Goal: Download file/media

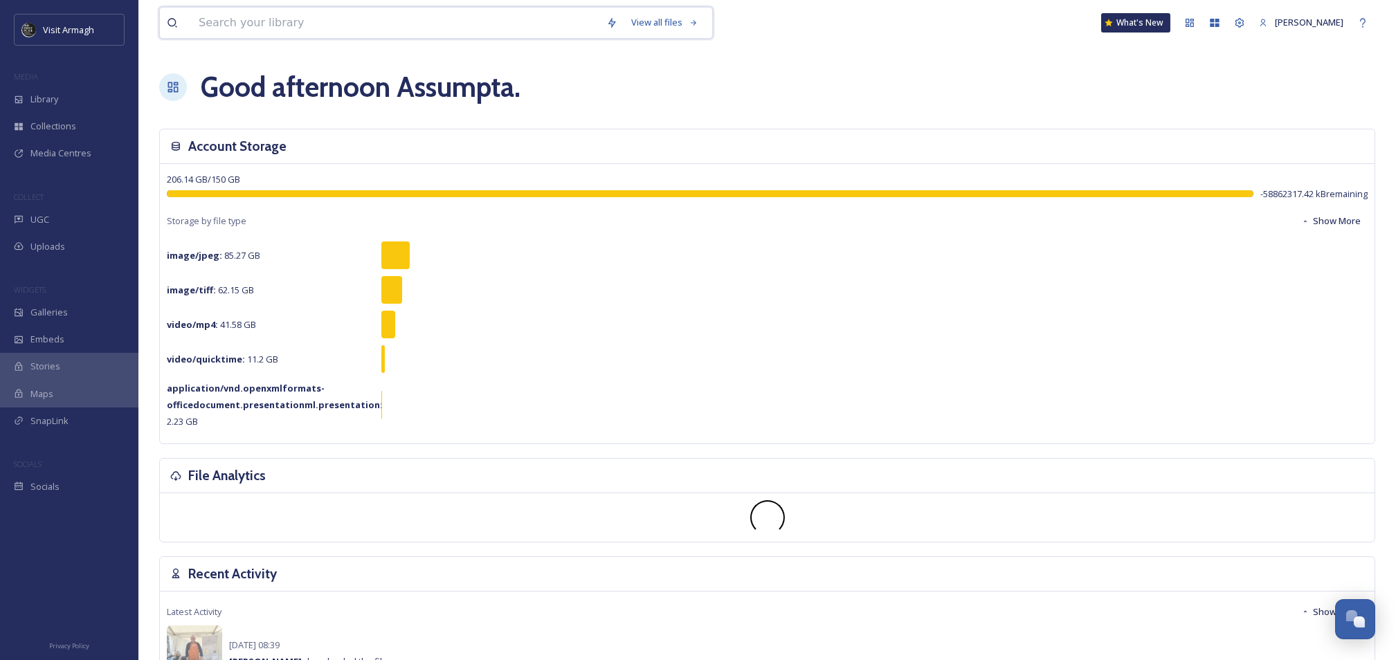
click at [244, 18] on input at bounding box center [396, 23] width 408 height 30
type input "picnic"
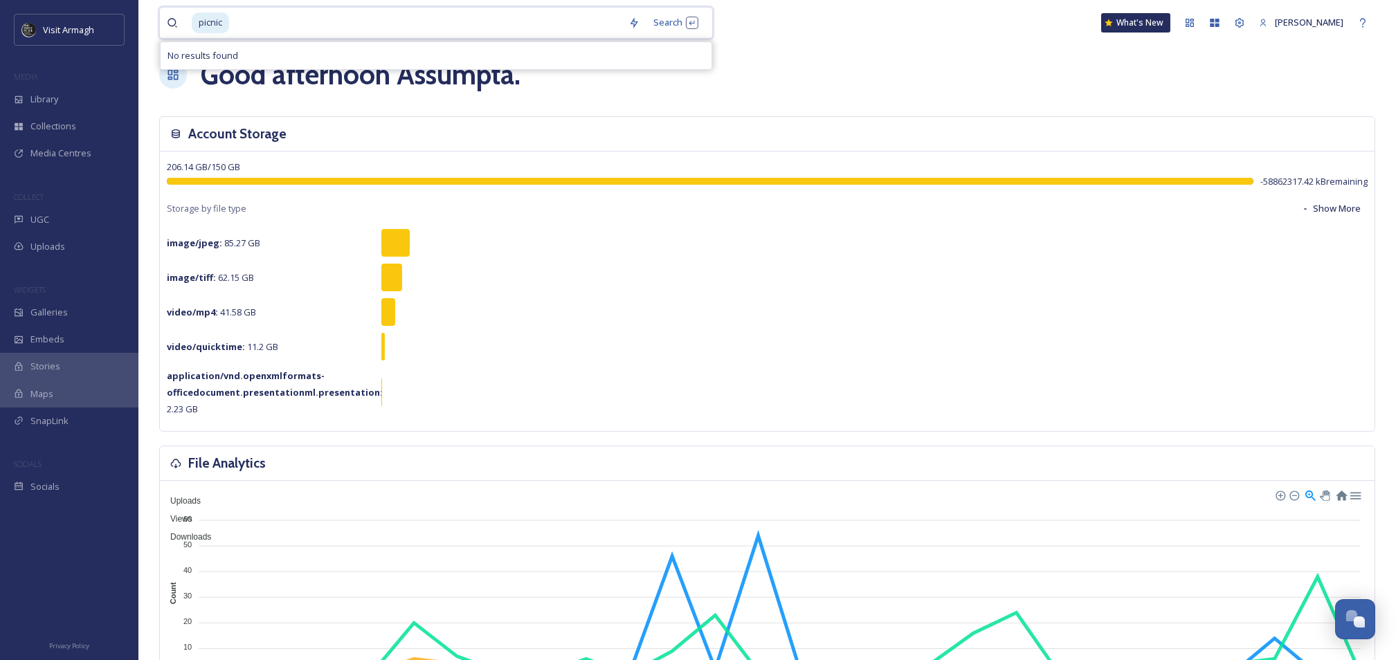
scroll to position [92, 0]
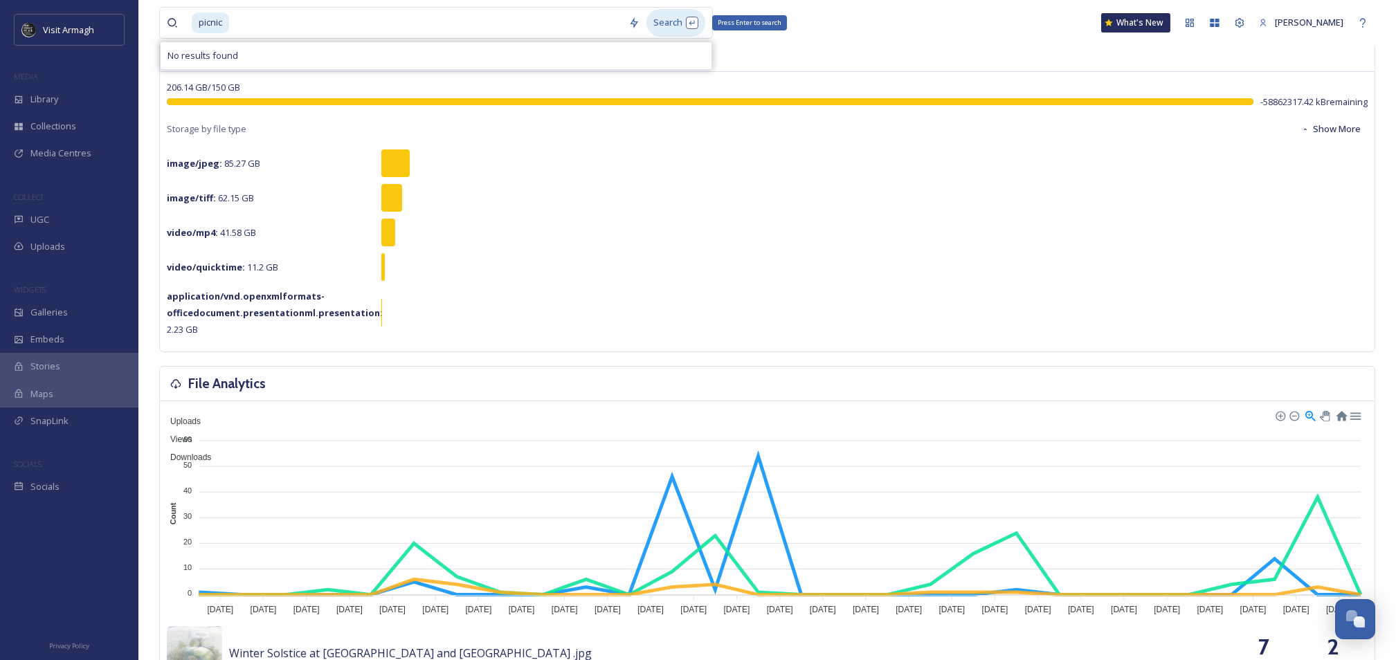
click at [663, 25] on div "Search Press Enter to search" at bounding box center [676, 22] width 59 height 27
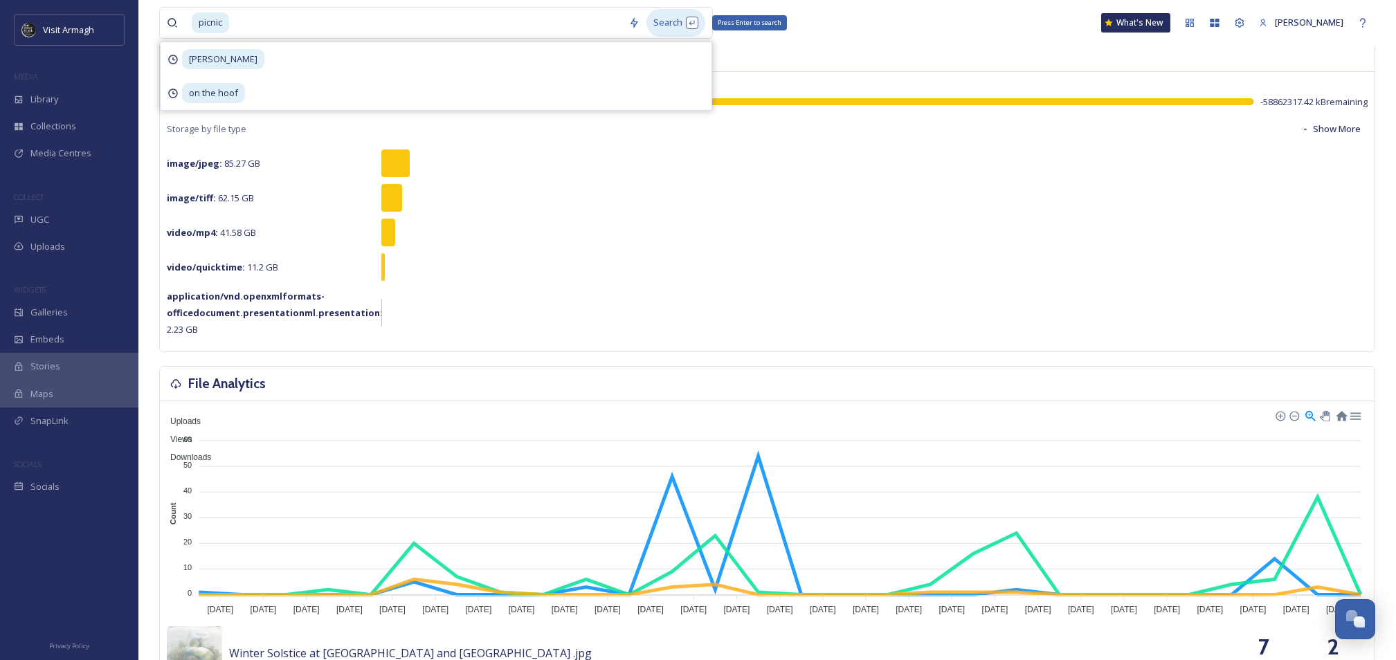
scroll to position [0, 0]
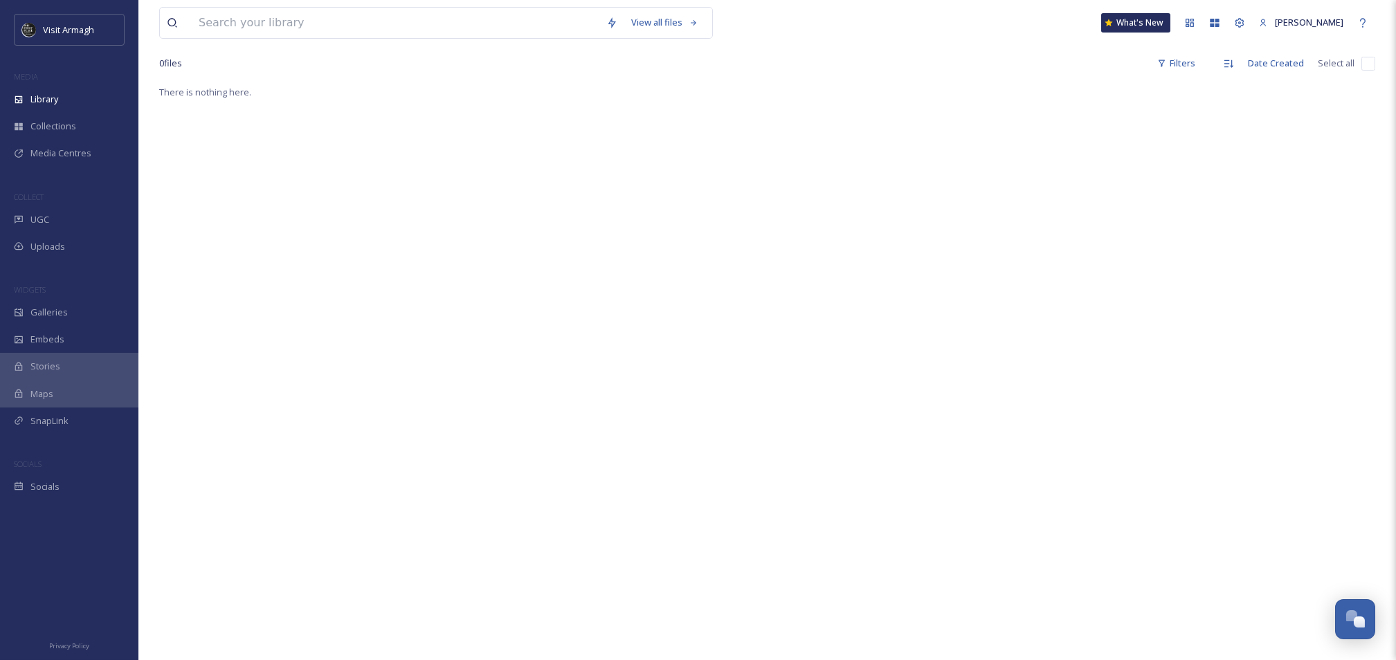
scroll to position [78, 0]
click at [230, 24] on input at bounding box center [396, 23] width 408 height 30
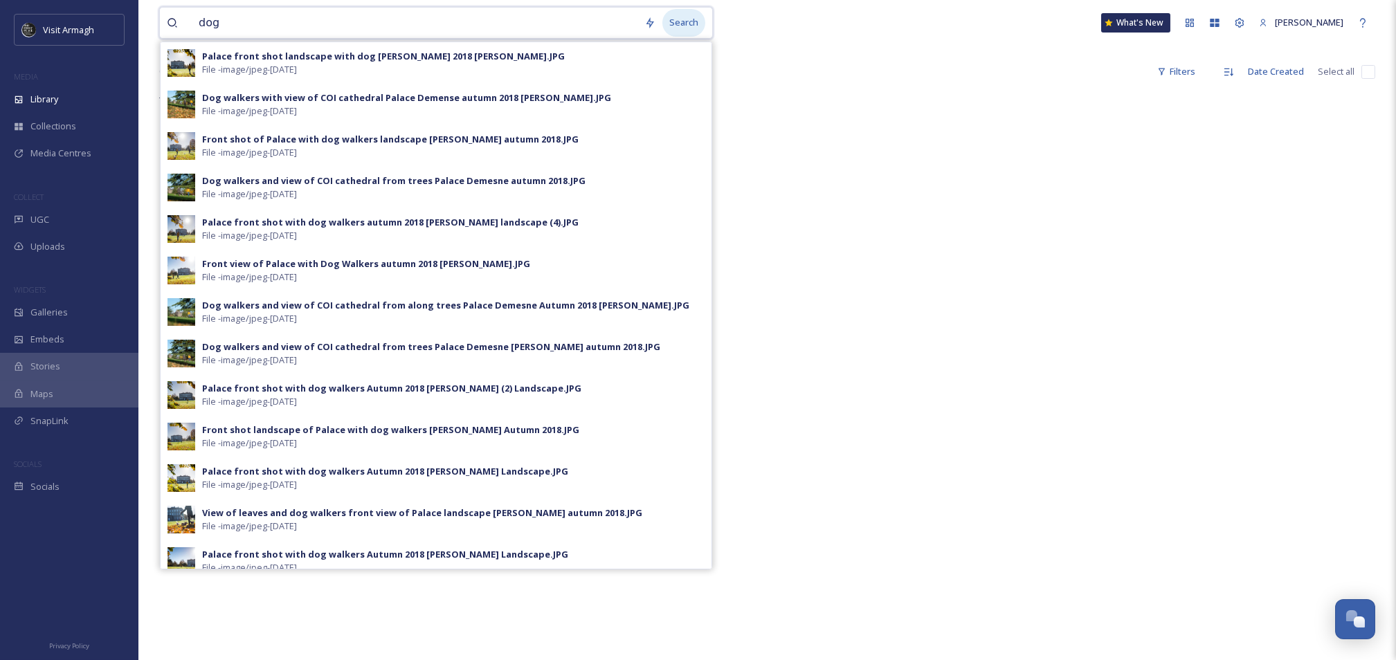
type input "dog"
click at [679, 24] on div "Search" at bounding box center [684, 22] width 43 height 27
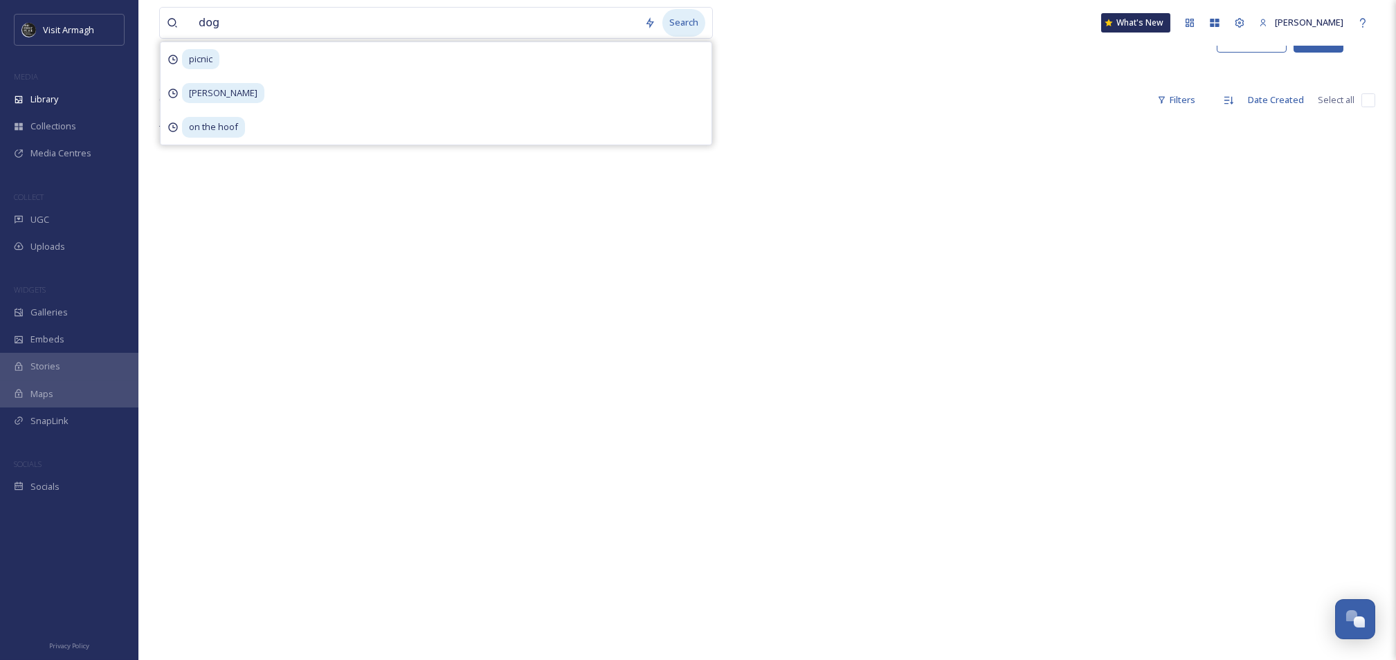
scroll to position [1, 0]
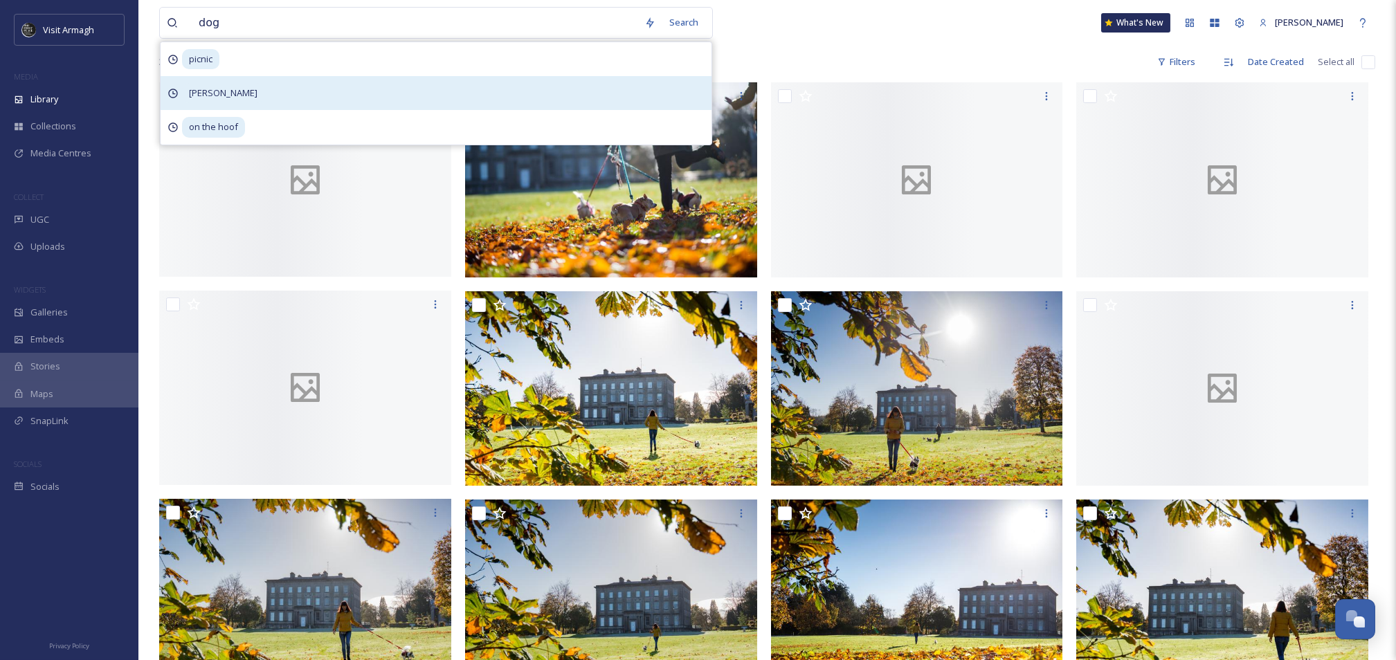
scroll to position [92, 0]
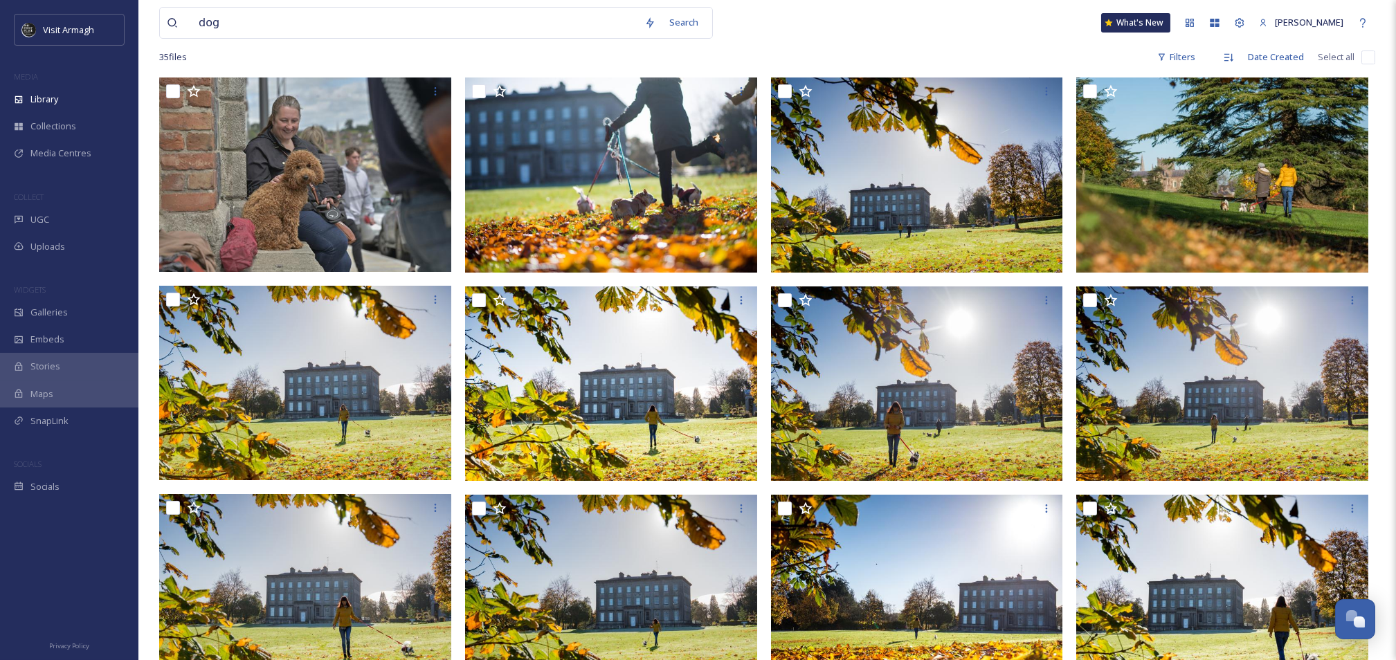
click at [930, 37] on div "dog Search What's New [PERSON_NAME]" at bounding box center [767, 23] width 1216 height 46
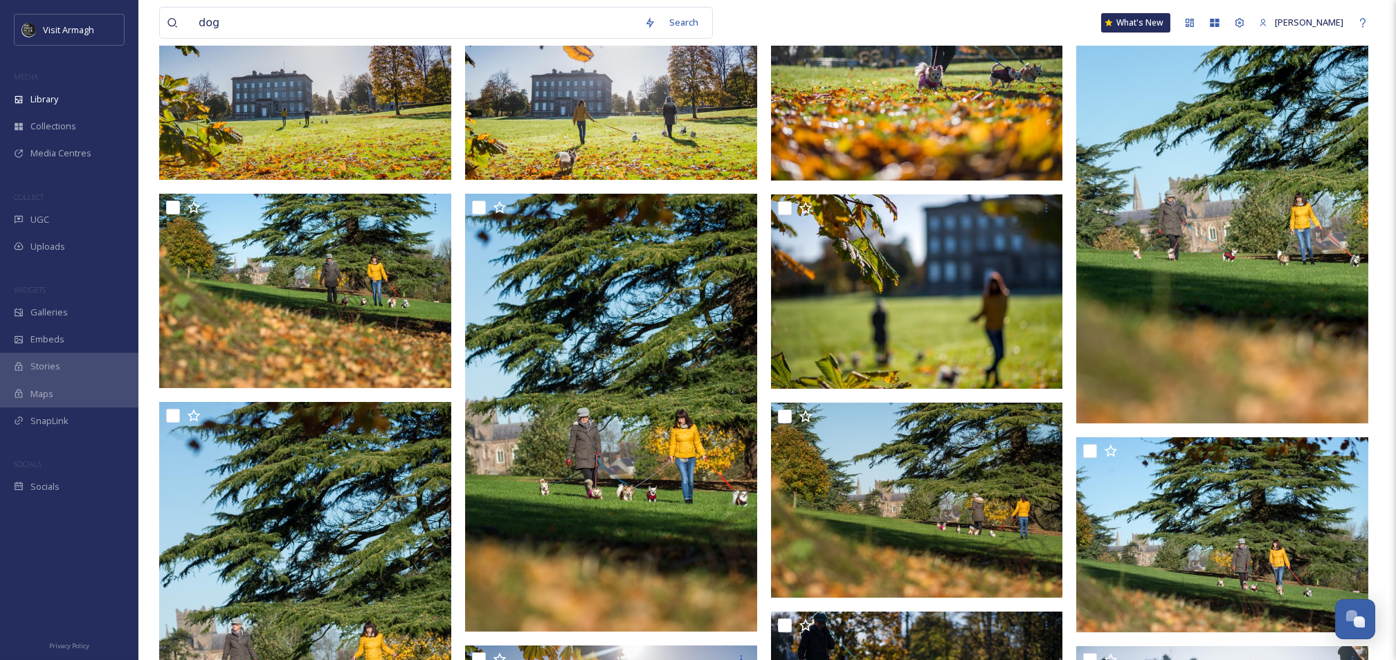
scroll to position [1233, 0]
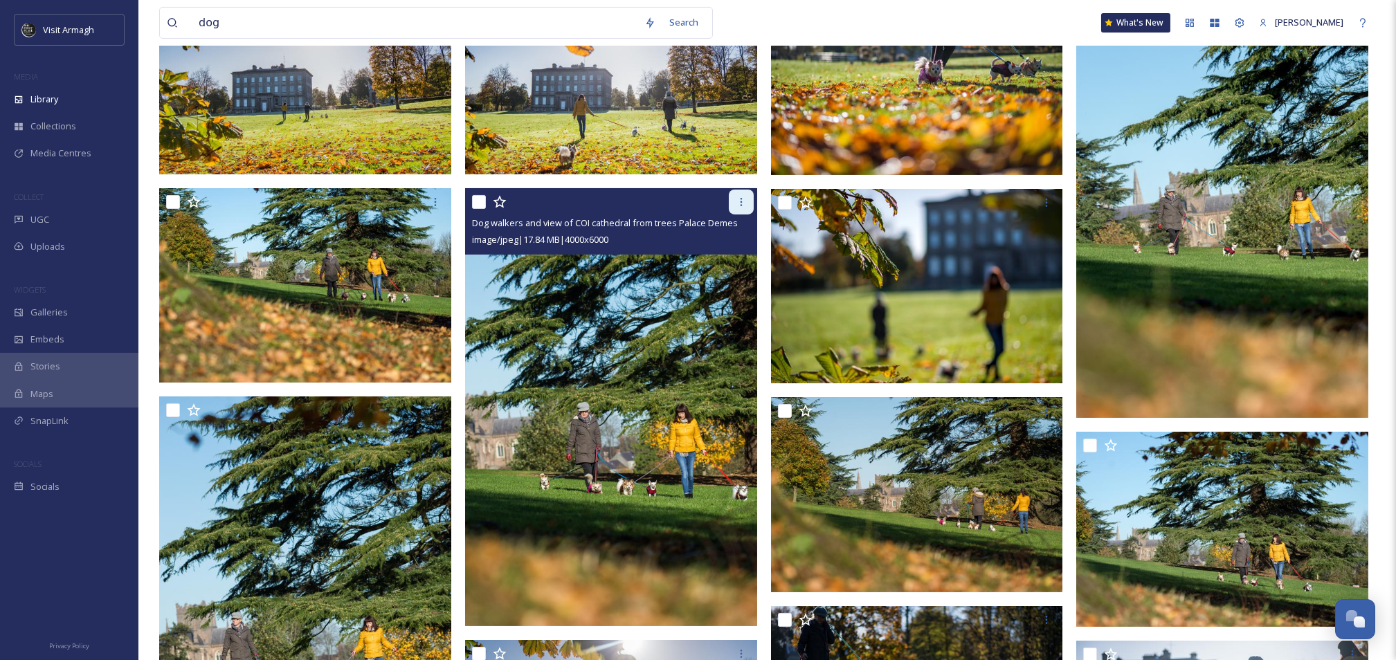
click at [736, 201] on icon at bounding box center [741, 202] width 11 height 11
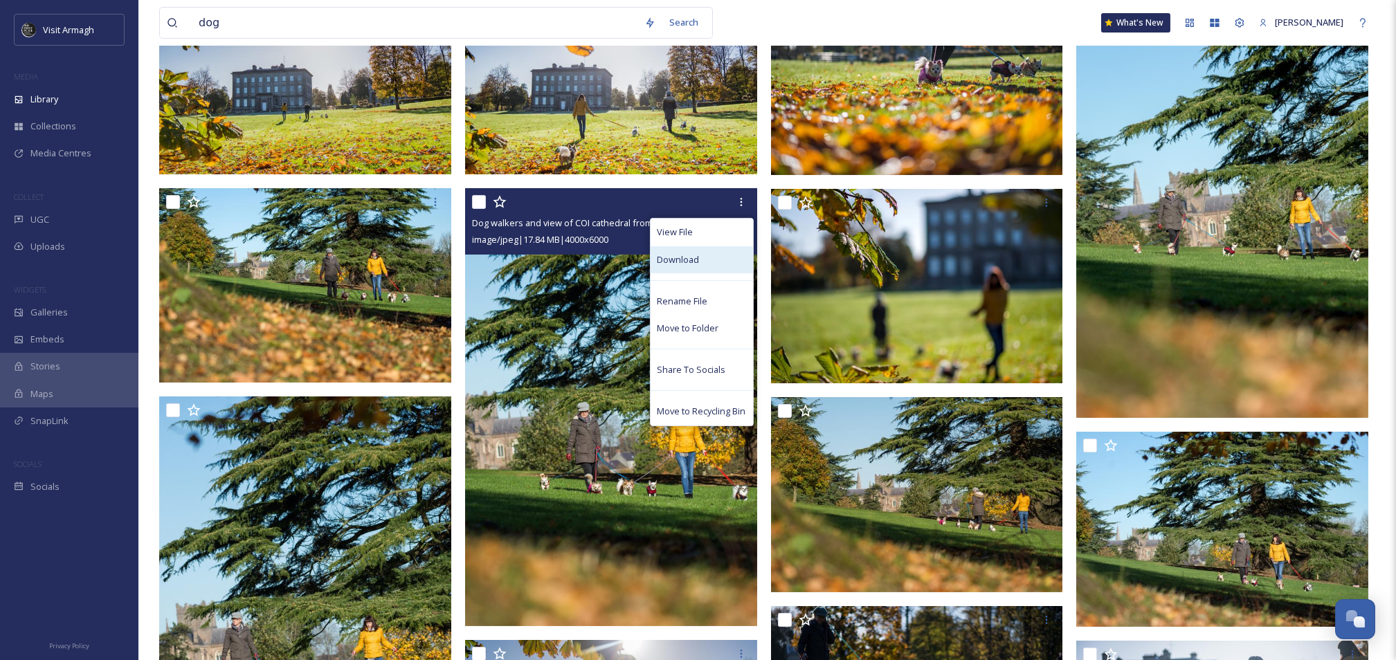
click at [689, 256] on span "Download" at bounding box center [679, 259] width 42 height 13
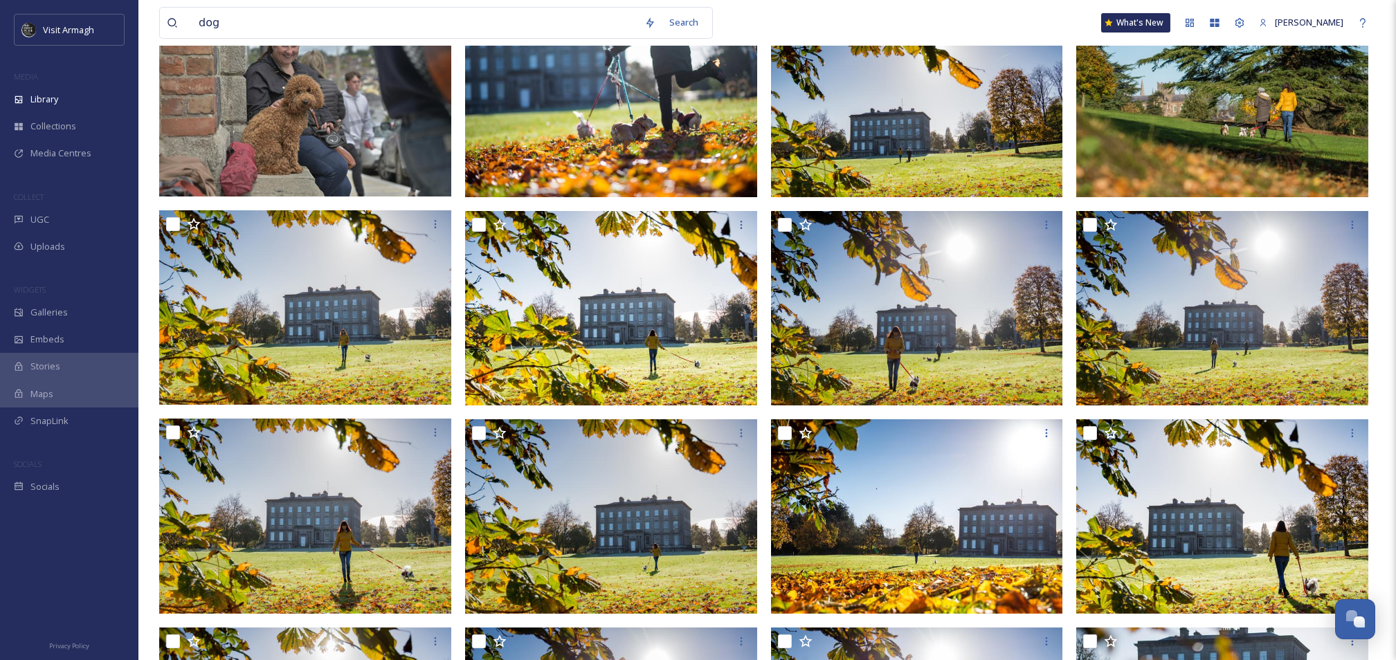
scroll to position [0, 0]
